Goal: Entertainment & Leisure: Consume media (video, audio)

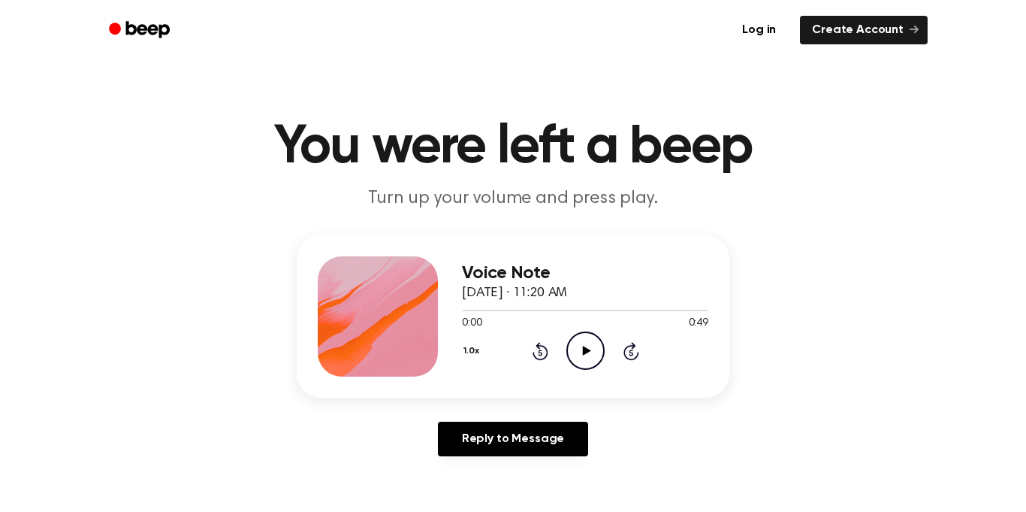
click at [596, 341] on icon "Play Audio" at bounding box center [586, 350] width 38 height 38
click at [596, 341] on icon "Pause Audio" at bounding box center [586, 350] width 38 height 38
click at [534, 352] on icon "Rewind 5 seconds" at bounding box center [540, 351] width 17 height 20
click at [578, 351] on icon "Play Audio" at bounding box center [586, 350] width 38 height 38
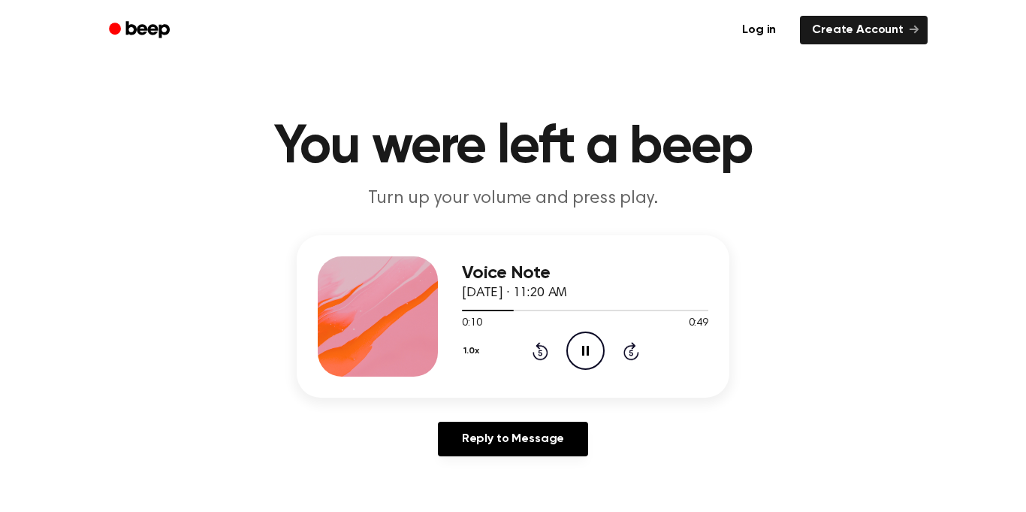
click at [578, 351] on icon "Pause Audio" at bounding box center [586, 350] width 38 height 38
click at [542, 349] on icon "Rewind 5 seconds" at bounding box center [540, 351] width 17 height 20
click at [575, 348] on icon "Play Audio" at bounding box center [586, 350] width 38 height 38
click at [575, 348] on icon "Pause Audio" at bounding box center [586, 350] width 38 height 38
